Goal: Navigation & Orientation: Find specific page/section

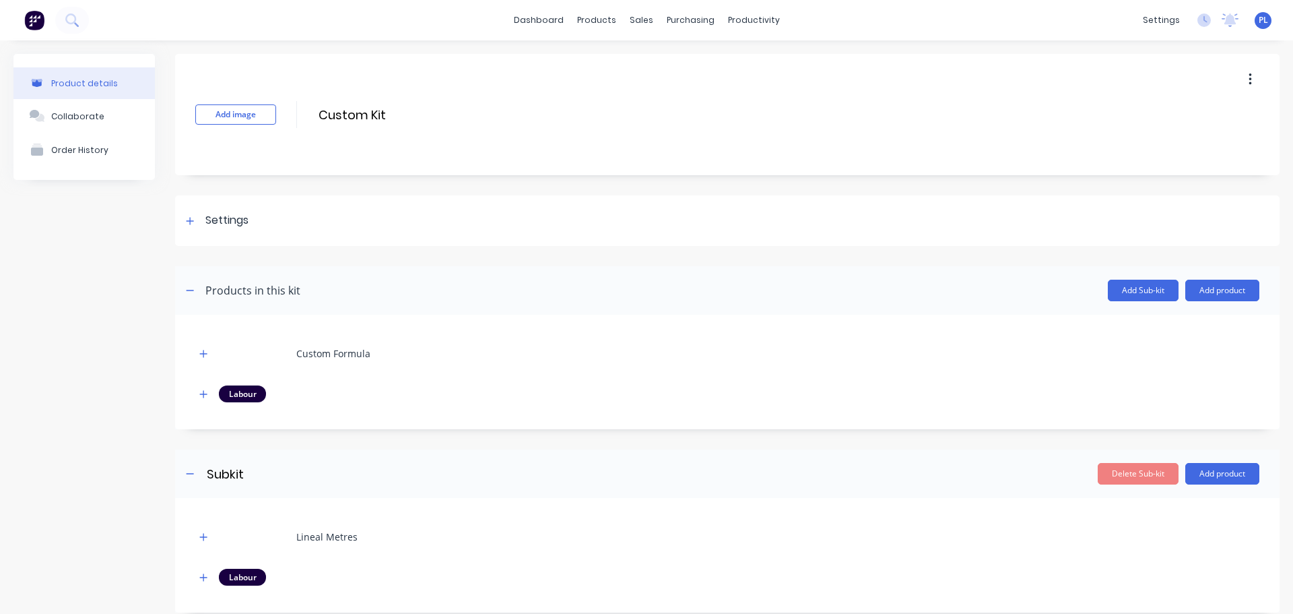
scroll to position [285, 0]
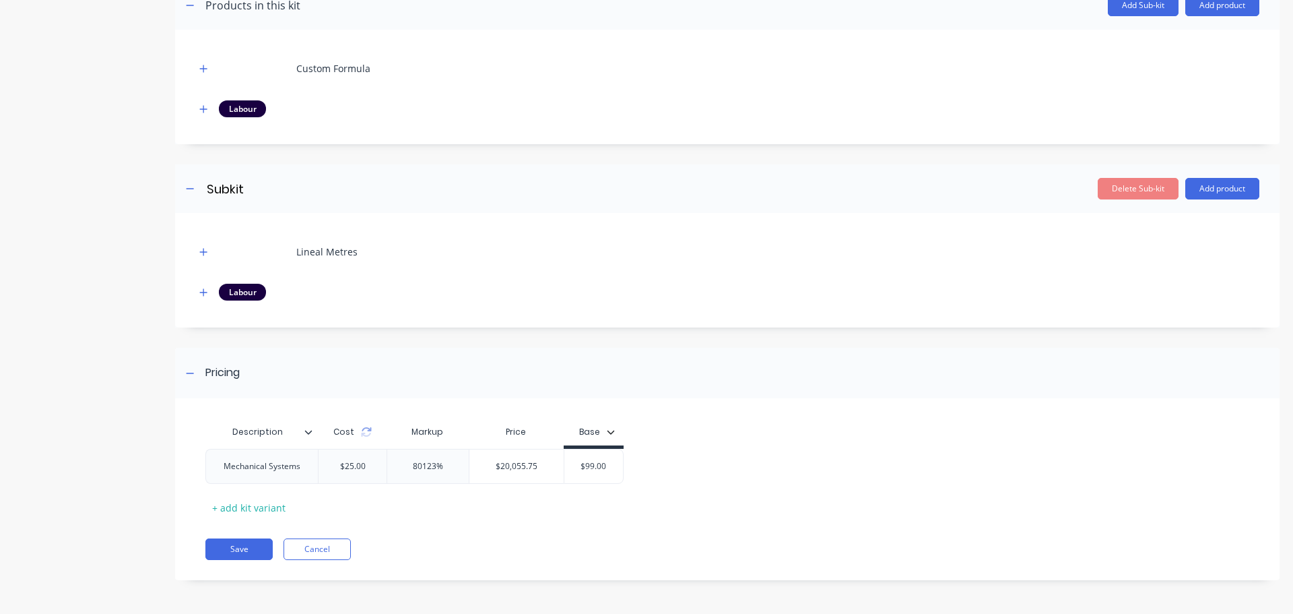
click at [859, 521] on div "Description Cost Markup Price Base Mechanical Systems $25.00 80123% 80123% $20,…" at bounding box center [727, 496] width 1105 height 168
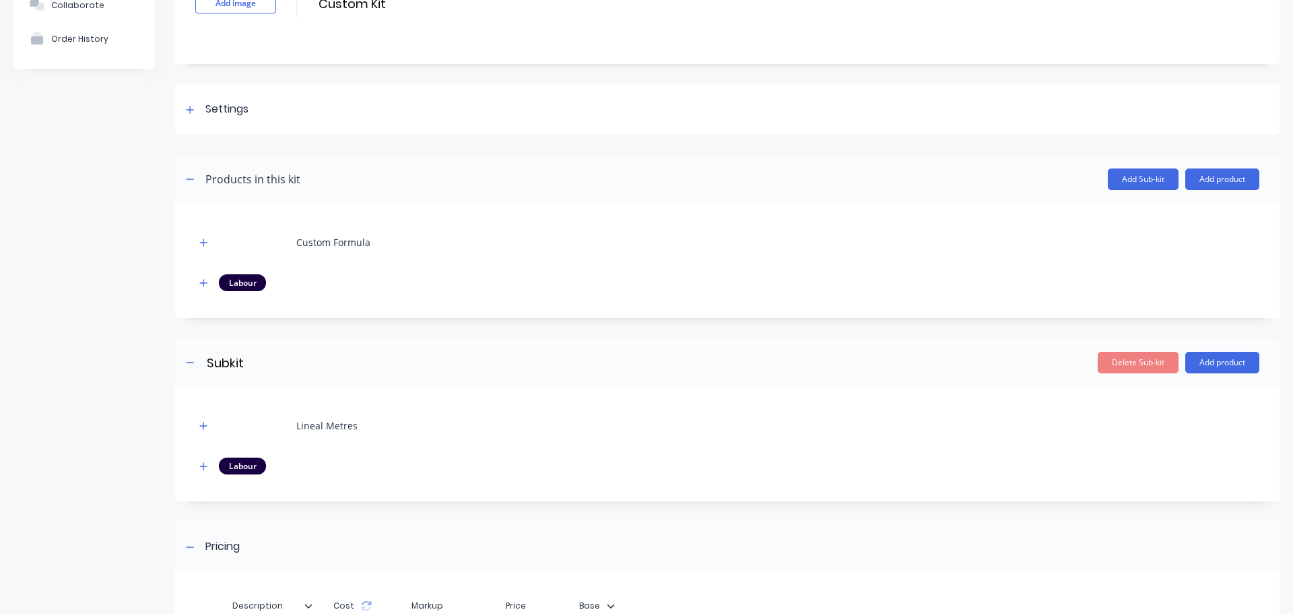
scroll to position [0, 0]
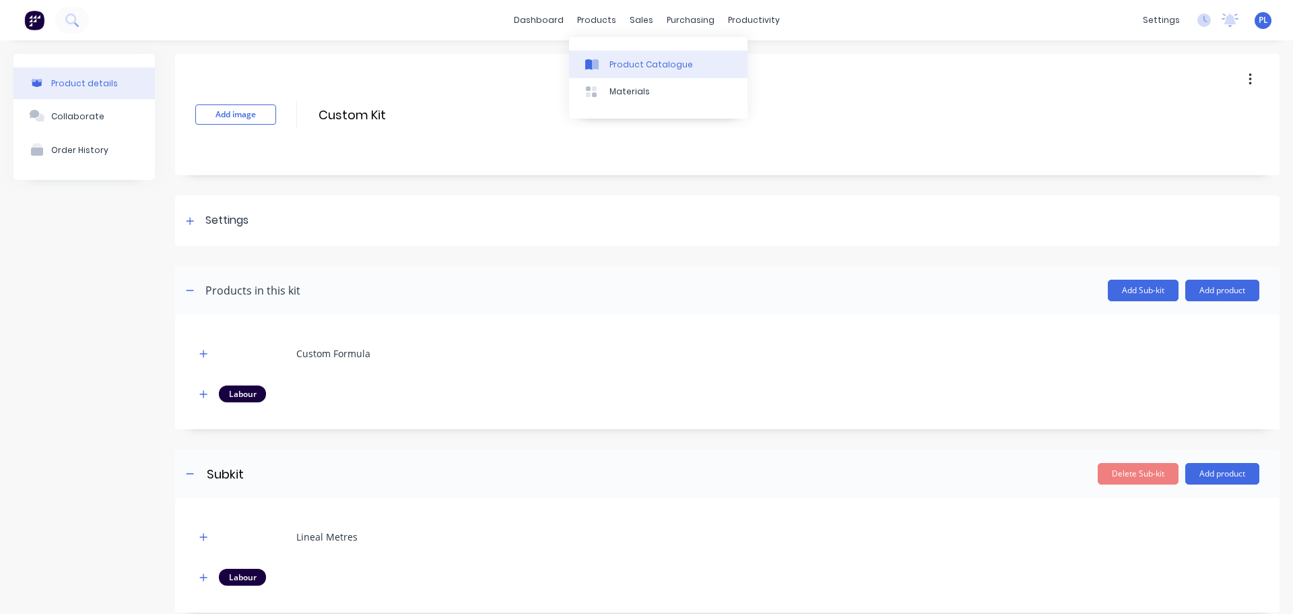
click at [622, 63] on div "Product Catalogue" at bounding box center [652, 65] width 84 height 12
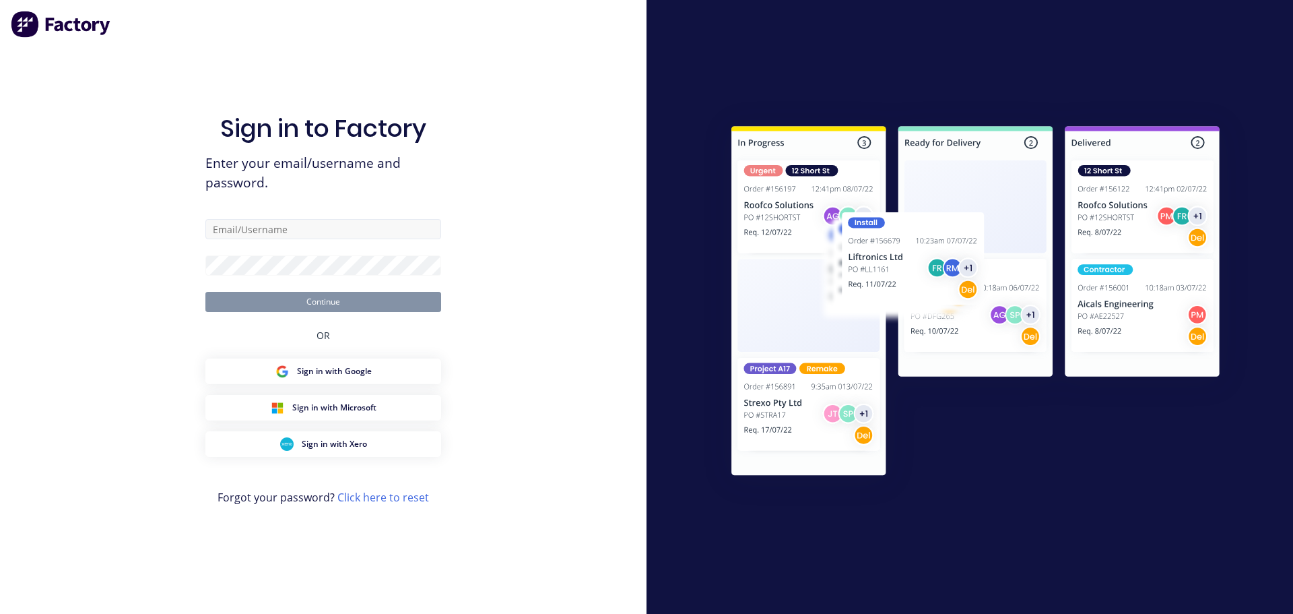
click at [286, 244] on form "Continue" at bounding box center [323, 265] width 236 height 93
click at [275, 222] on input "text" at bounding box center [323, 229] width 236 height 20
click at [0, 613] on com-1password-button at bounding box center [0, 614] width 0 height 0
type input "peter@factory.app"
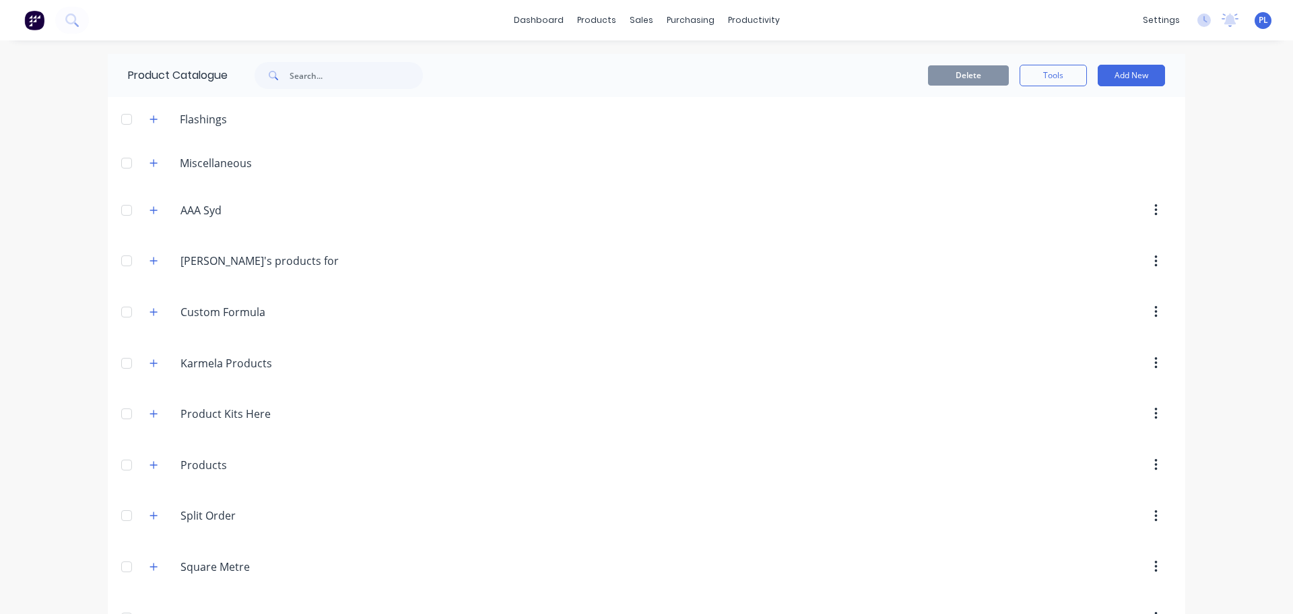
click at [119, 583] on header "Square.Metre Square Metre" at bounding box center [647, 566] width 1078 height 51
click at [11, 224] on div "dashboard products sales purchasing productivity dashboard products Product Cat…" at bounding box center [646, 307] width 1293 height 614
click at [33, 331] on div "dashboard products sales purchasing productivity dashboard products Product Cat…" at bounding box center [646, 307] width 1293 height 614
